Goal: Entertainment & Leisure: Consume media (video, audio)

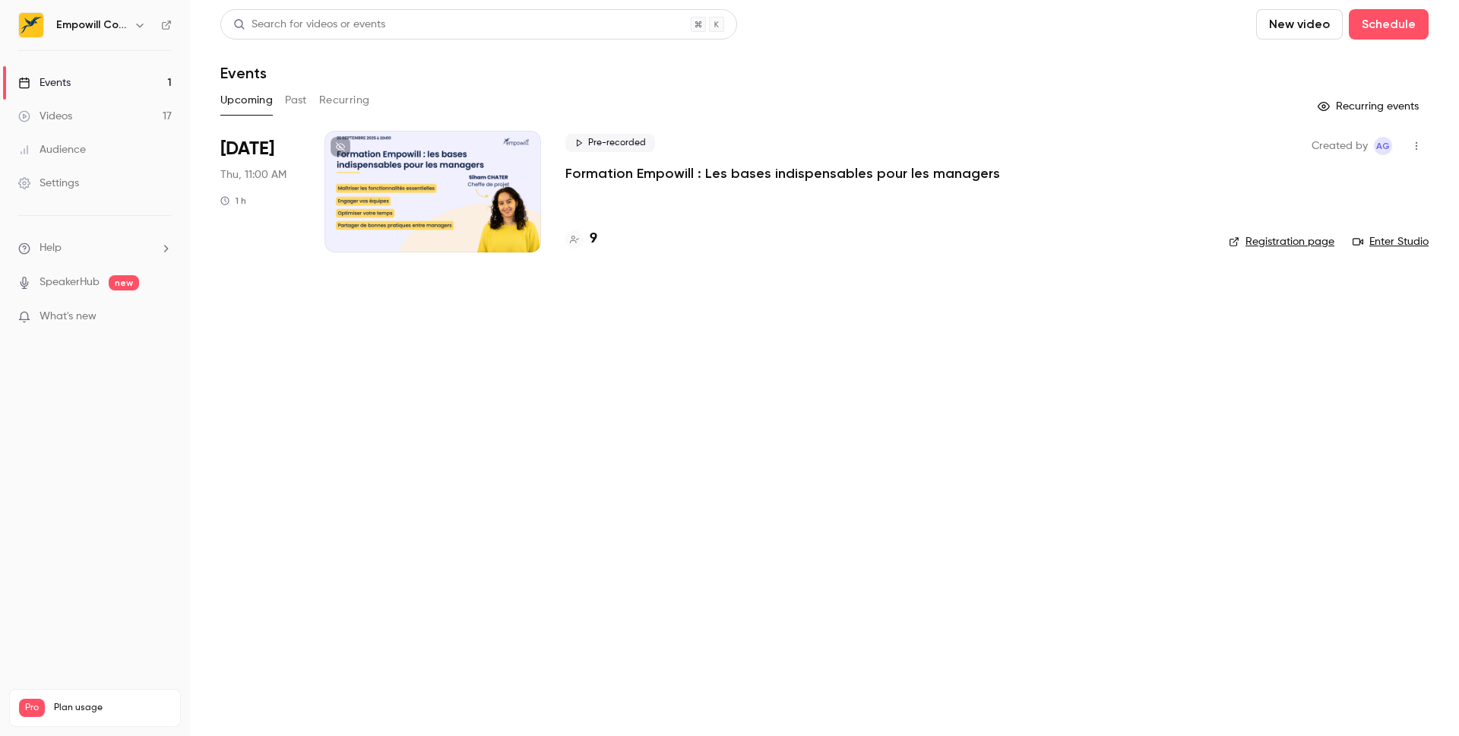
click at [297, 98] on button "Past" at bounding box center [296, 100] width 22 height 24
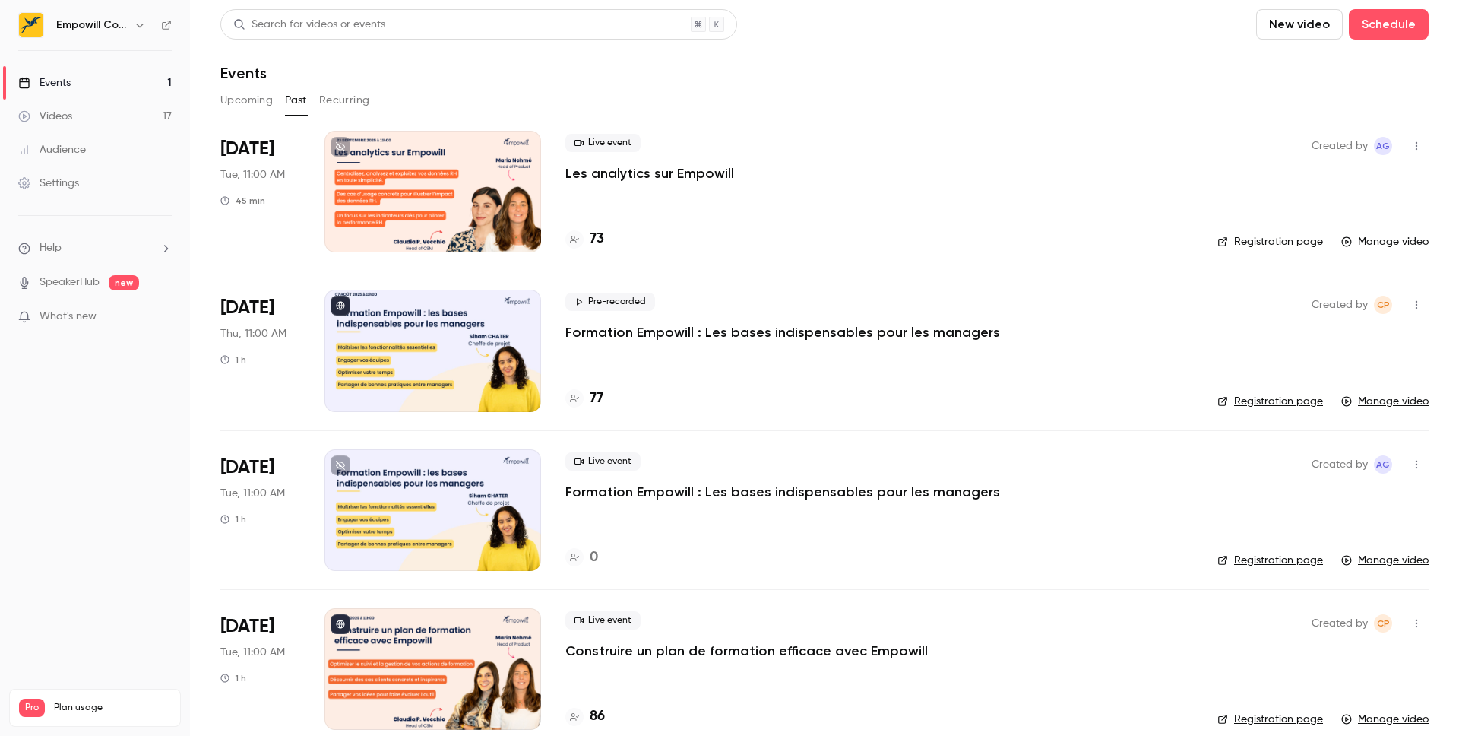
click at [495, 205] on div at bounding box center [433, 192] width 217 height 122
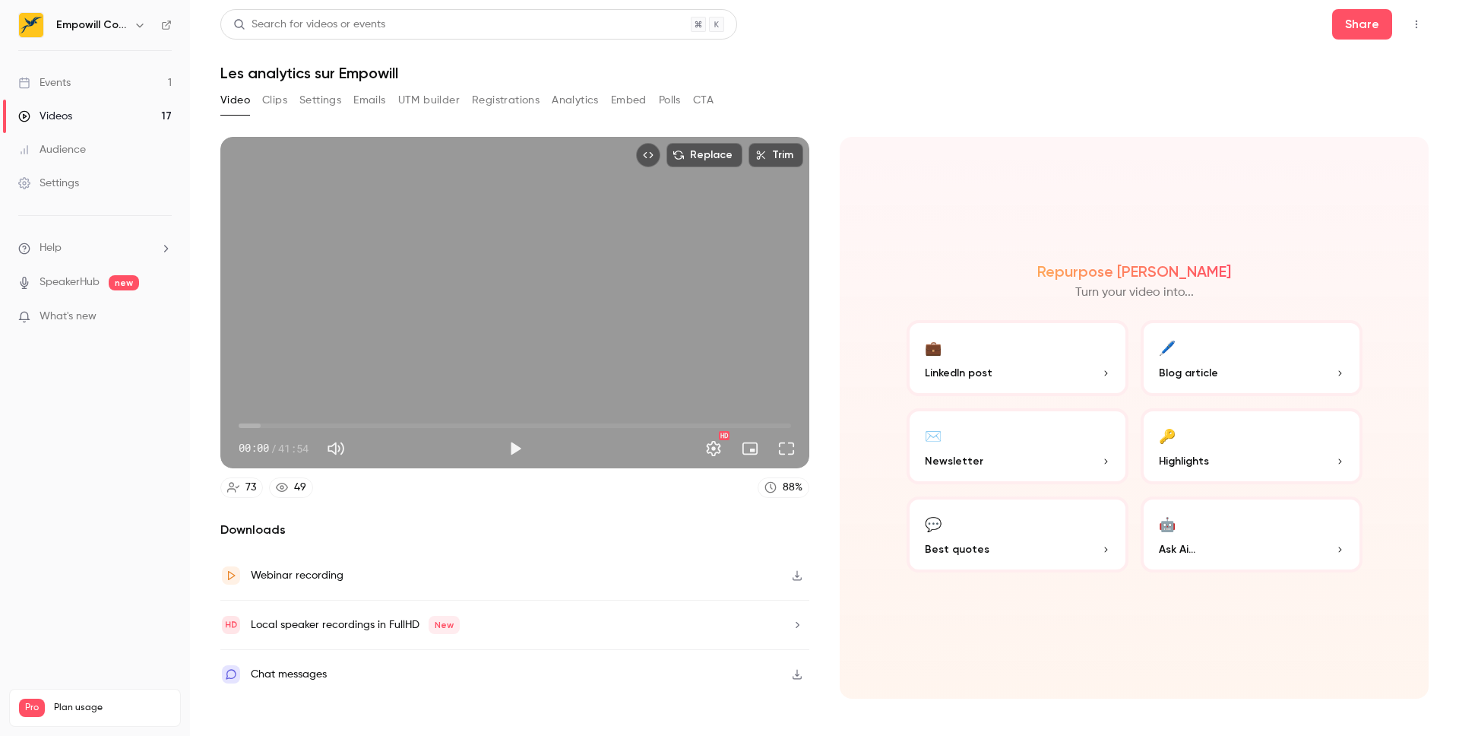
click at [796, 670] on icon "button" at bounding box center [797, 674] width 12 height 11
